Goal: Information Seeking & Learning: Learn about a topic

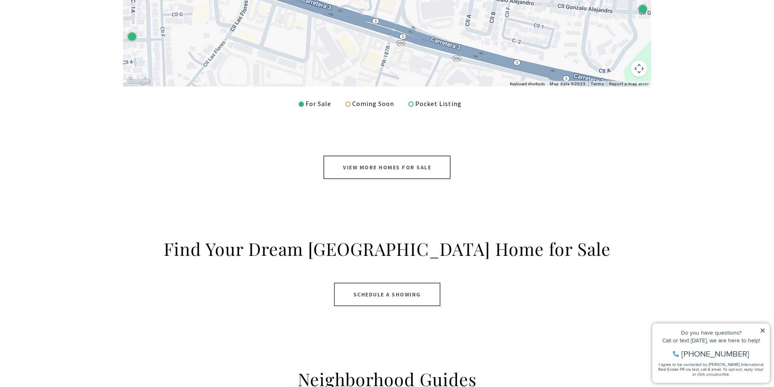
scroll to position [447, 0]
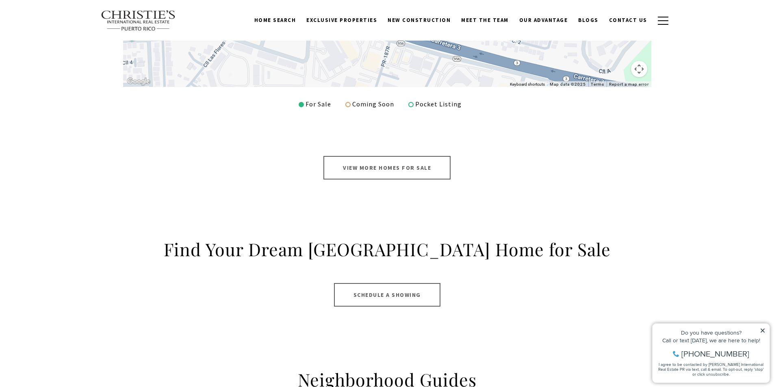
click at [393, 164] on link "View More Homes for Sale" at bounding box center [386, 168] width 127 height 24
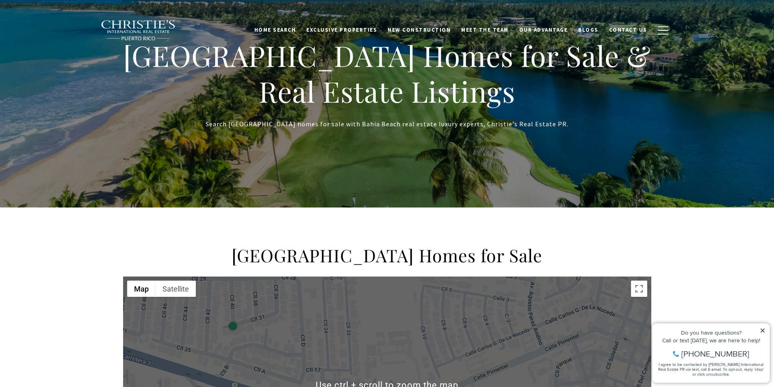
scroll to position [122, 0]
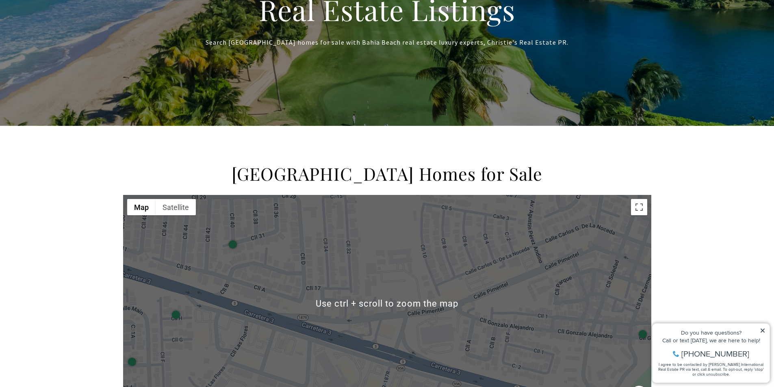
click at [372, 167] on h2 "St Regis Bahia Beach Homes for Sale" at bounding box center [387, 173] width 528 height 23
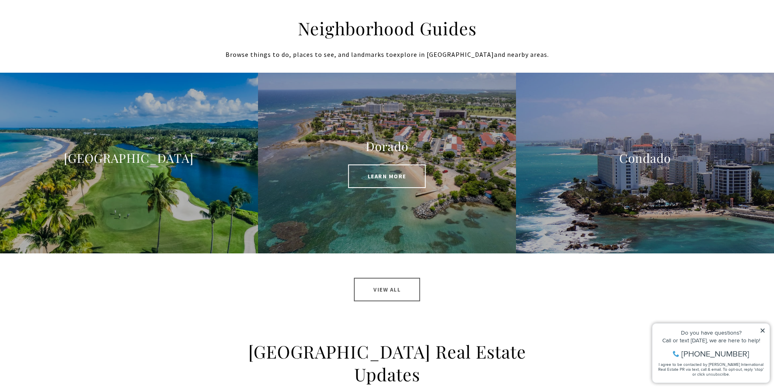
scroll to position [812, 0]
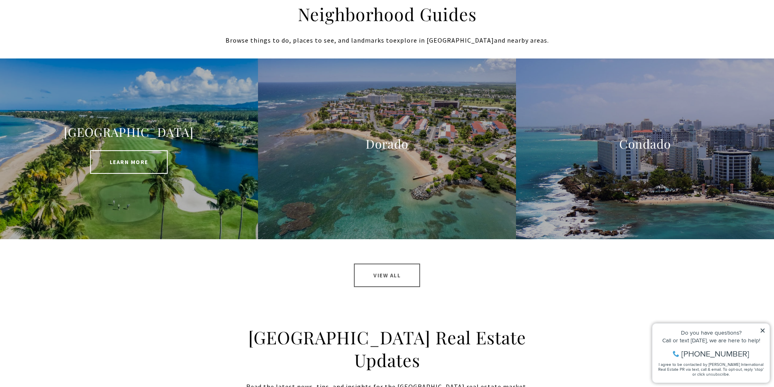
click at [108, 175] on div at bounding box center [129, 148] width 258 height 180
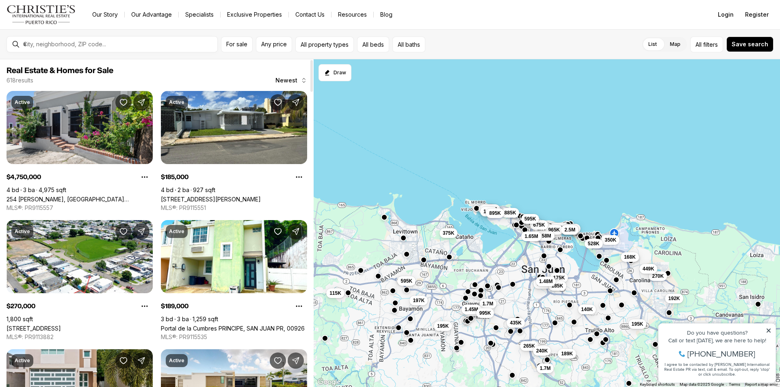
drag, startPoint x: 75, startPoint y: 39, endPoint x: 80, endPoint y: 52, distance: 13.4
click at [78, 46] on div at bounding box center [118, 44] width 197 height 14
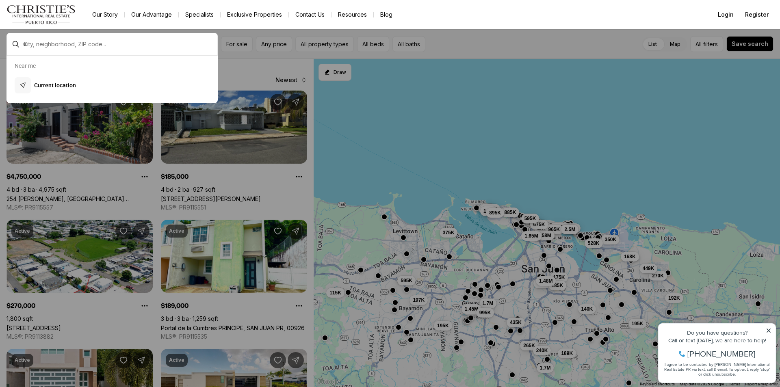
click at [79, 48] on div at bounding box center [118, 44] width 197 height 14
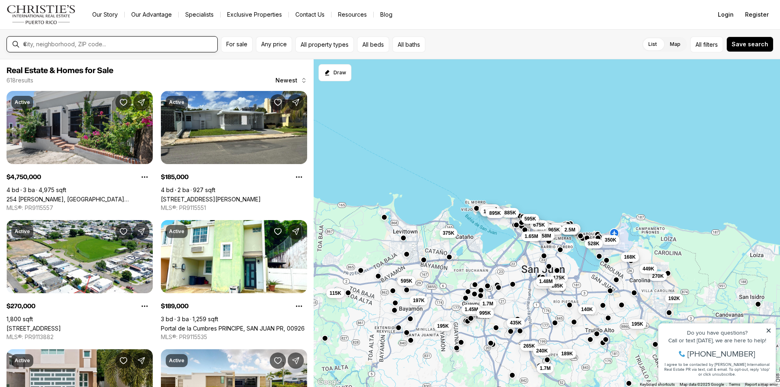
click at [61, 47] on input "text" at bounding box center [118, 44] width 191 height 7
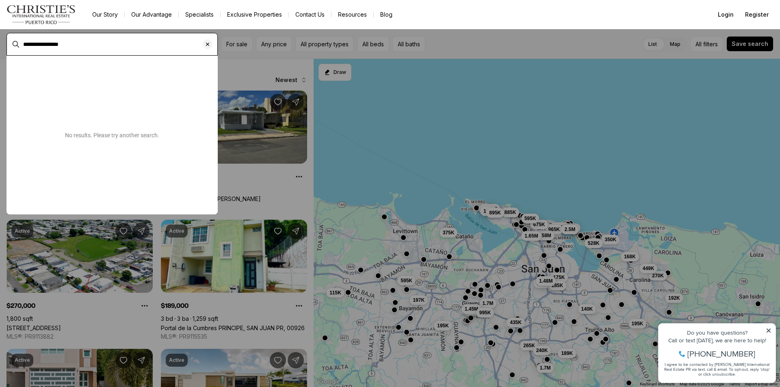
type input "**********"
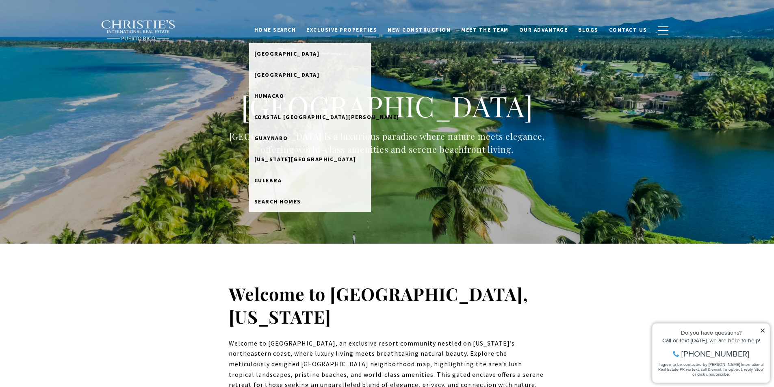
click at [282, 29] on link "Home Search" at bounding box center [275, 29] width 52 height 15
click at [295, 74] on span "[GEOGRAPHIC_DATA]" at bounding box center [286, 74] width 65 height 7
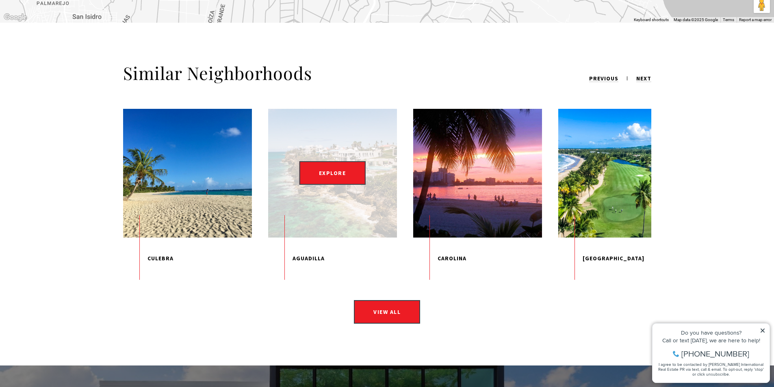
scroll to position [1219, 0]
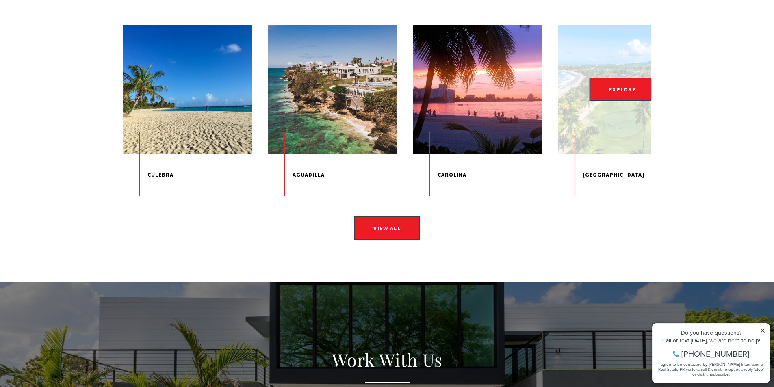
click at [620, 173] on p "St. Regis Bahia Beach" at bounding box center [622, 175] width 129 height 42
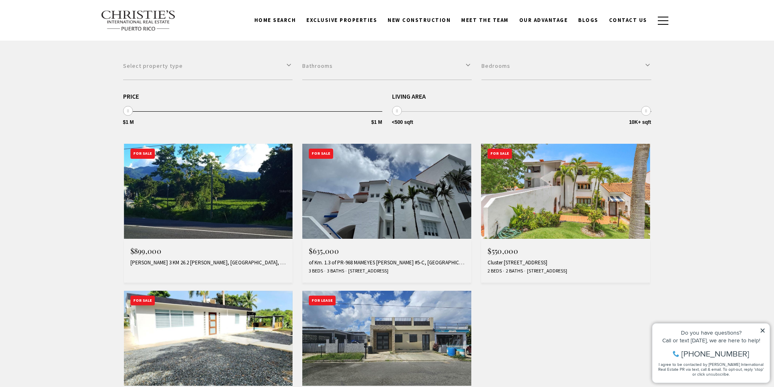
scroll to position [203, 0]
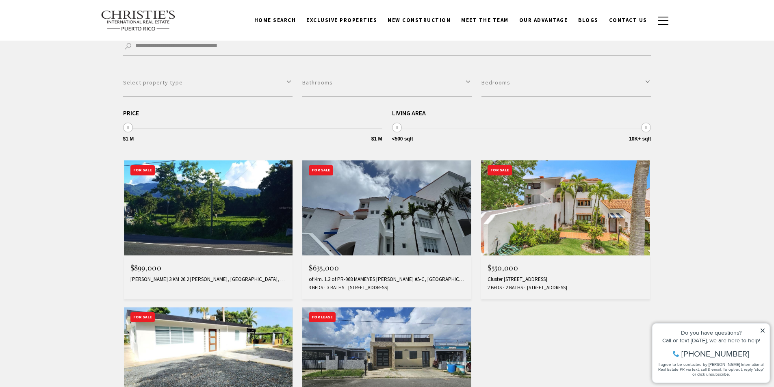
click at [375, 245] on img at bounding box center [386, 207] width 169 height 95
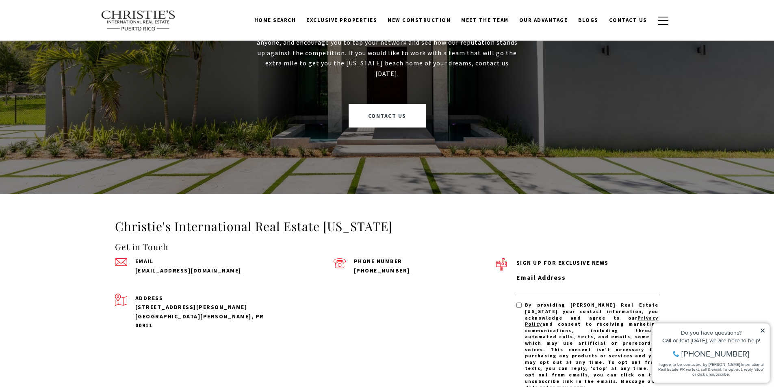
scroll to position [1047, 0]
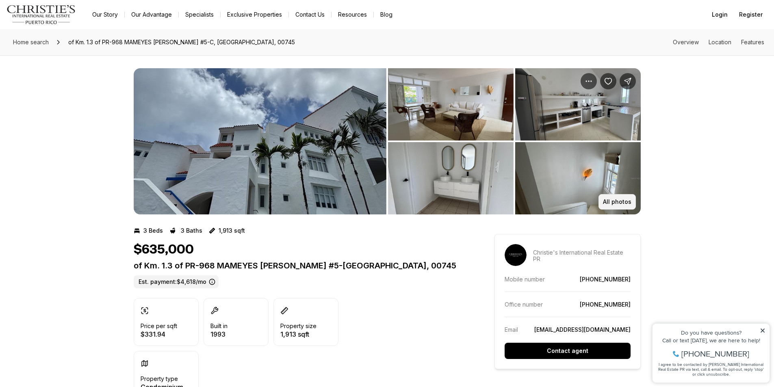
click at [627, 199] on p "All photos" at bounding box center [617, 202] width 28 height 6
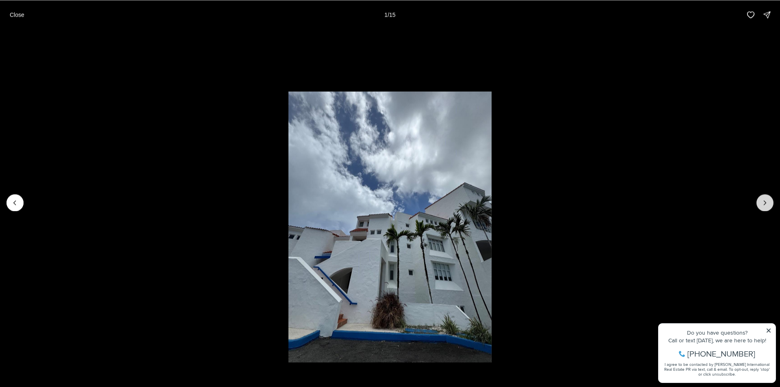
click at [766, 201] on icon "Next slide" at bounding box center [765, 203] width 8 height 8
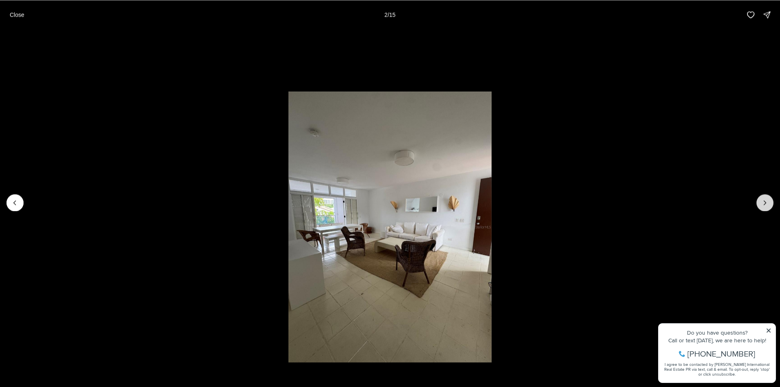
click at [766, 201] on icon "Next slide" at bounding box center [765, 203] width 8 height 8
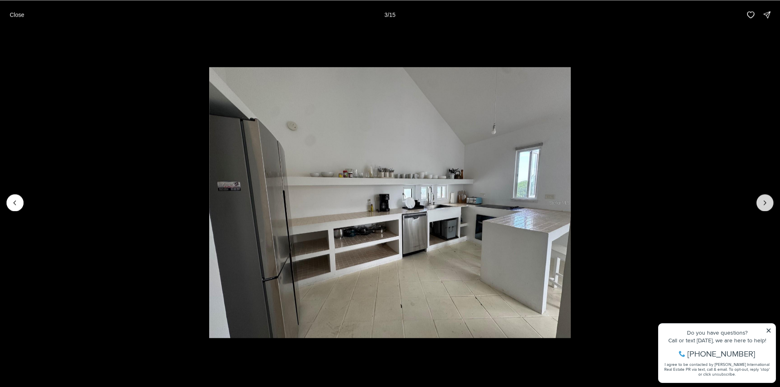
click at [766, 201] on icon "Next slide" at bounding box center [765, 203] width 8 height 8
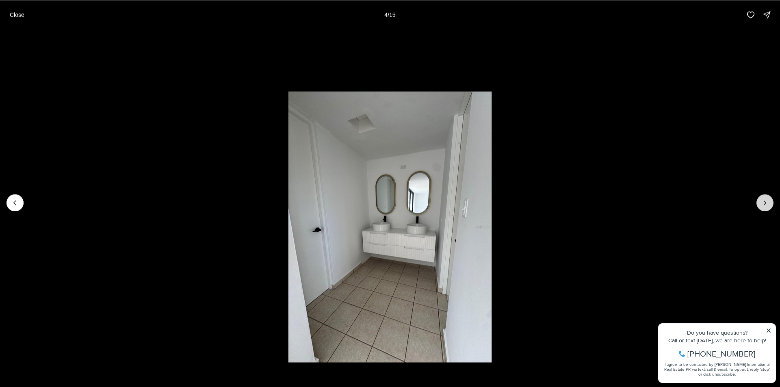
click at [766, 201] on icon "Next slide" at bounding box center [765, 203] width 8 height 8
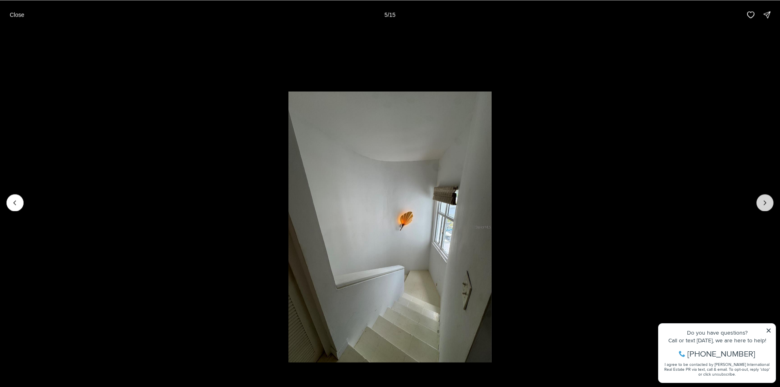
click at [766, 201] on icon "Next slide" at bounding box center [765, 203] width 8 height 8
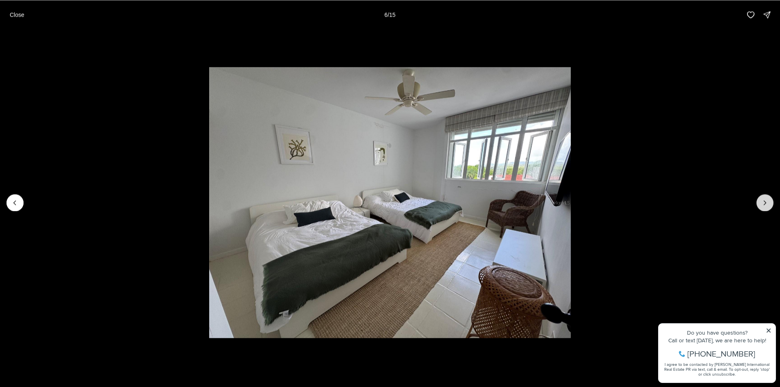
click at [766, 201] on icon "Next slide" at bounding box center [765, 203] width 8 height 8
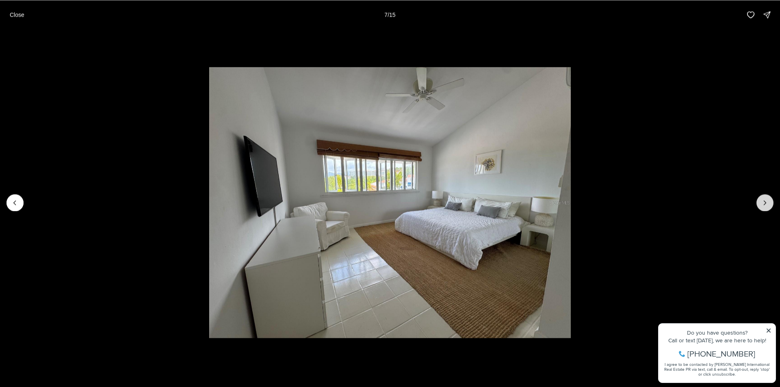
click at [766, 201] on icon "Next slide" at bounding box center [765, 203] width 8 height 8
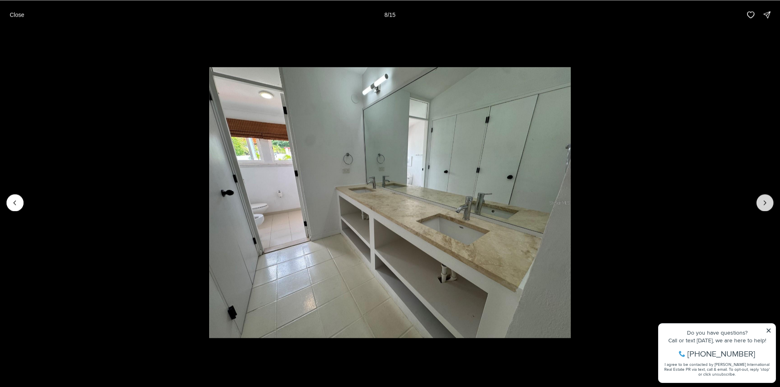
click at [766, 201] on icon "Next slide" at bounding box center [765, 203] width 8 height 8
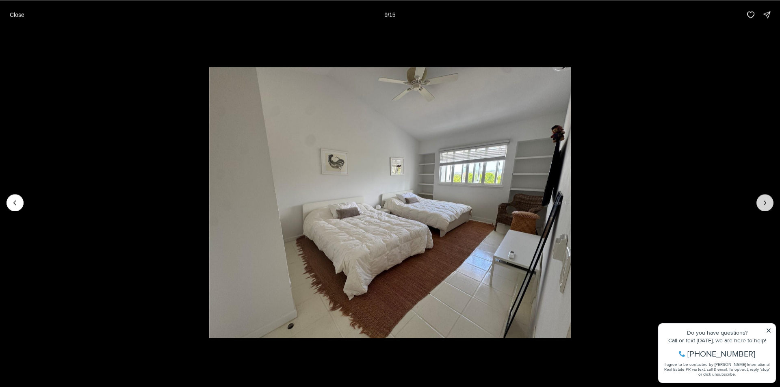
click at [766, 201] on icon "Next slide" at bounding box center [765, 203] width 8 height 8
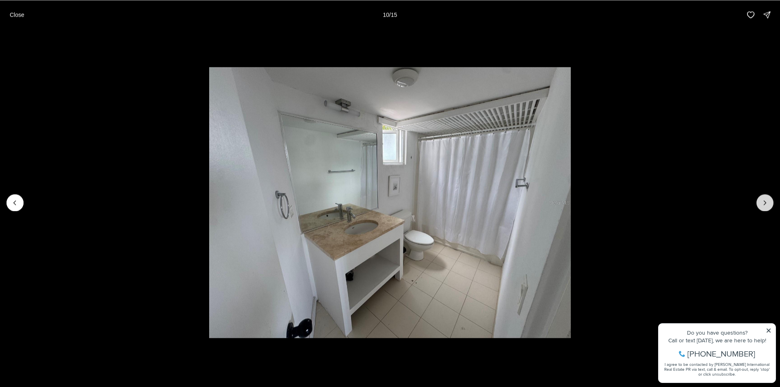
click at [766, 201] on icon "Next slide" at bounding box center [765, 203] width 8 height 8
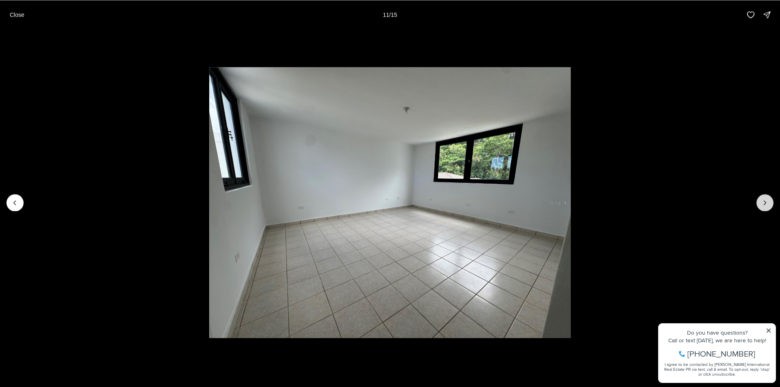
click at [766, 201] on icon "Next slide" at bounding box center [765, 203] width 8 height 8
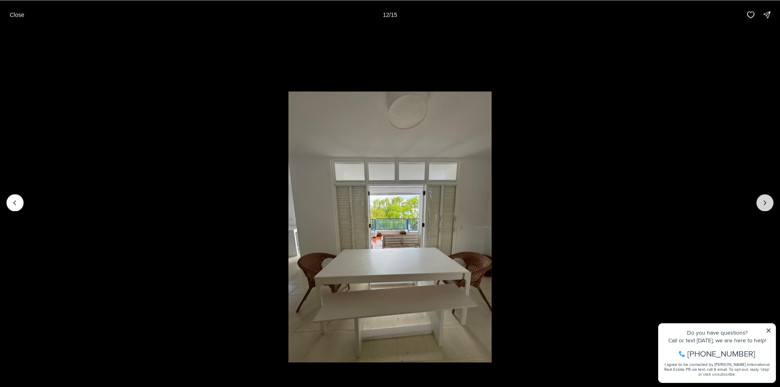
click at [766, 201] on icon "Next slide" at bounding box center [765, 203] width 8 height 8
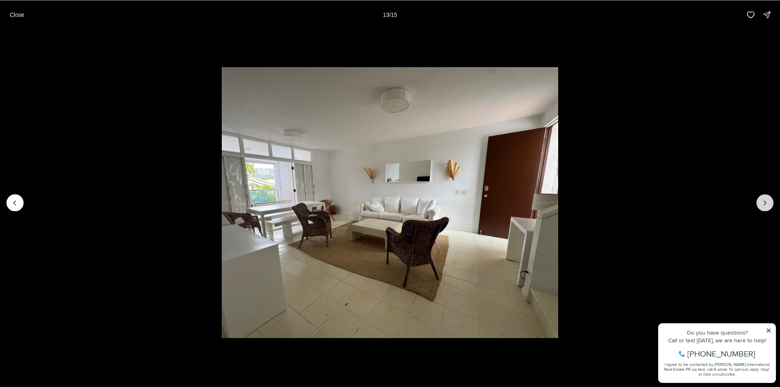
click at [766, 201] on icon "Next slide" at bounding box center [765, 203] width 8 height 8
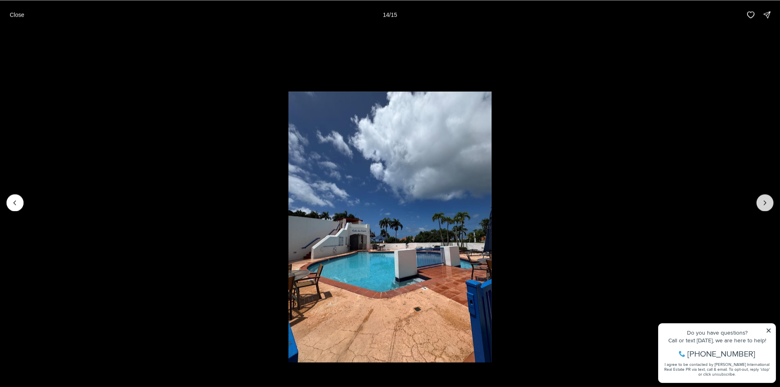
click at [766, 201] on icon "Next slide" at bounding box center [765, 203] width 8 height 8
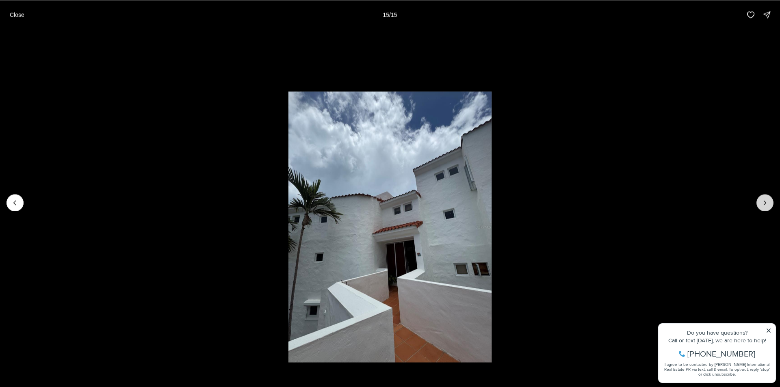
click at [766, 201] on div at bounding box center [764, 202] width 17 height 17
click at [765, 202] on div at bounding box center [764, 202] width 17 height 17
click at [16, 13] on p "Close" at bounding box center [17, 14] width 15 height 6
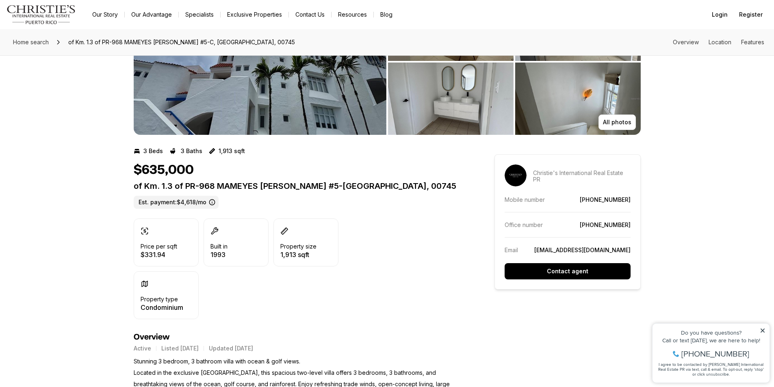
scroll to position [162, 0]
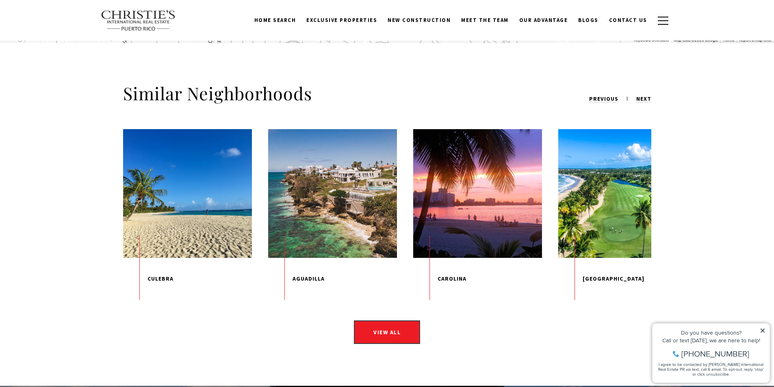
scroll to position [1059, 0]
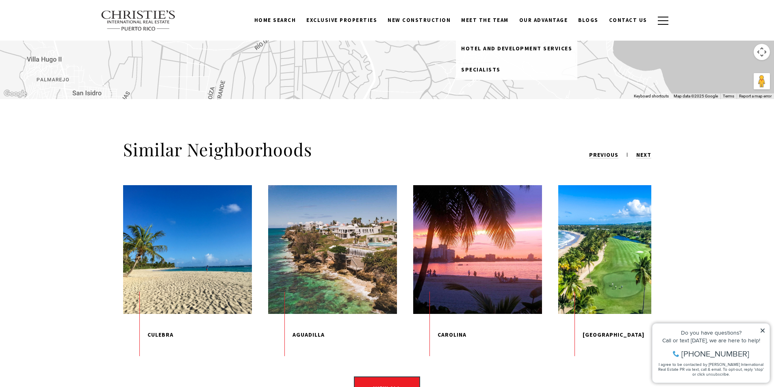
click at [486, 20] on link "Meet the Team" at bounding box center [485, 20] width 58 height 15
